Goal: Task Accomplishment & Management: Manage account settings

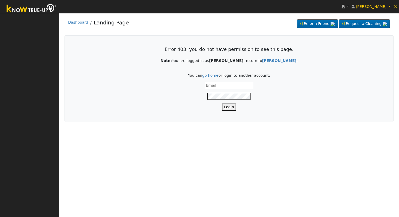
click at [220, 90] on form "Login" at bounding box center [229, 96] width 306 height 29
click at [226, 87] on input "text" at bounding box center [229, 85] width 48 height 7
type input "[EMAIL_ADDRESS][DOMAIN_NAME]"
click at [227, 107] on button "Login" at bounding box center [229, 106] width 14 height 7
